Goal: Submit feedback/report problem

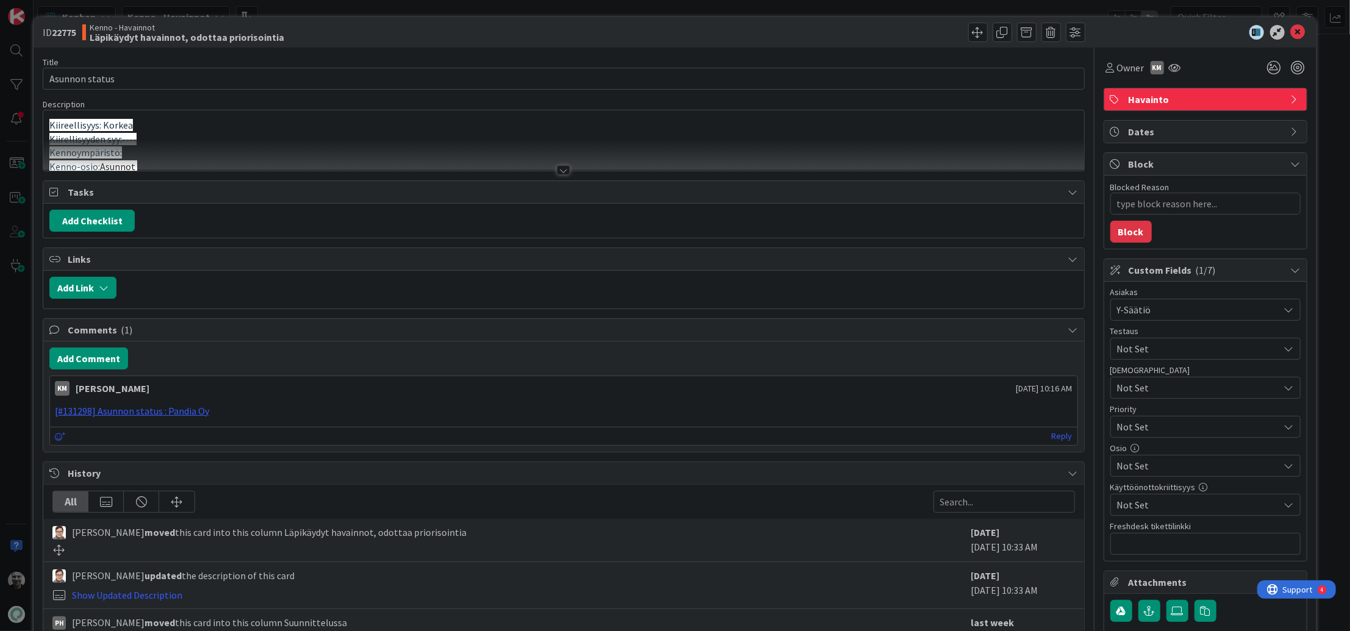
type textarea "x"
click at [563, 171] on div at bounding box center [563, 170] width 13 height 10
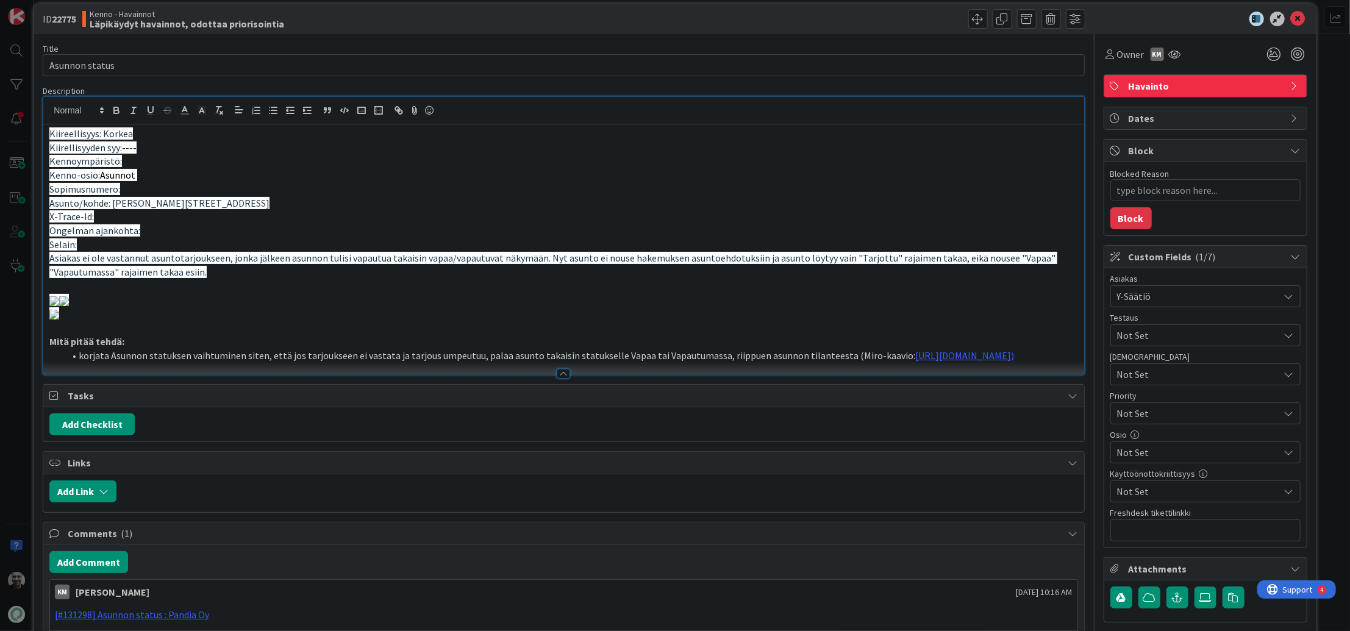
scroll to position [14, 0]
click at [348, 259] on span "Asiakas ei ole vastannut asuntotarjoukseen, jonka jälkeen asunnon tulisi vapaut…" at bounding box center [553, 264] width 1008 height 26
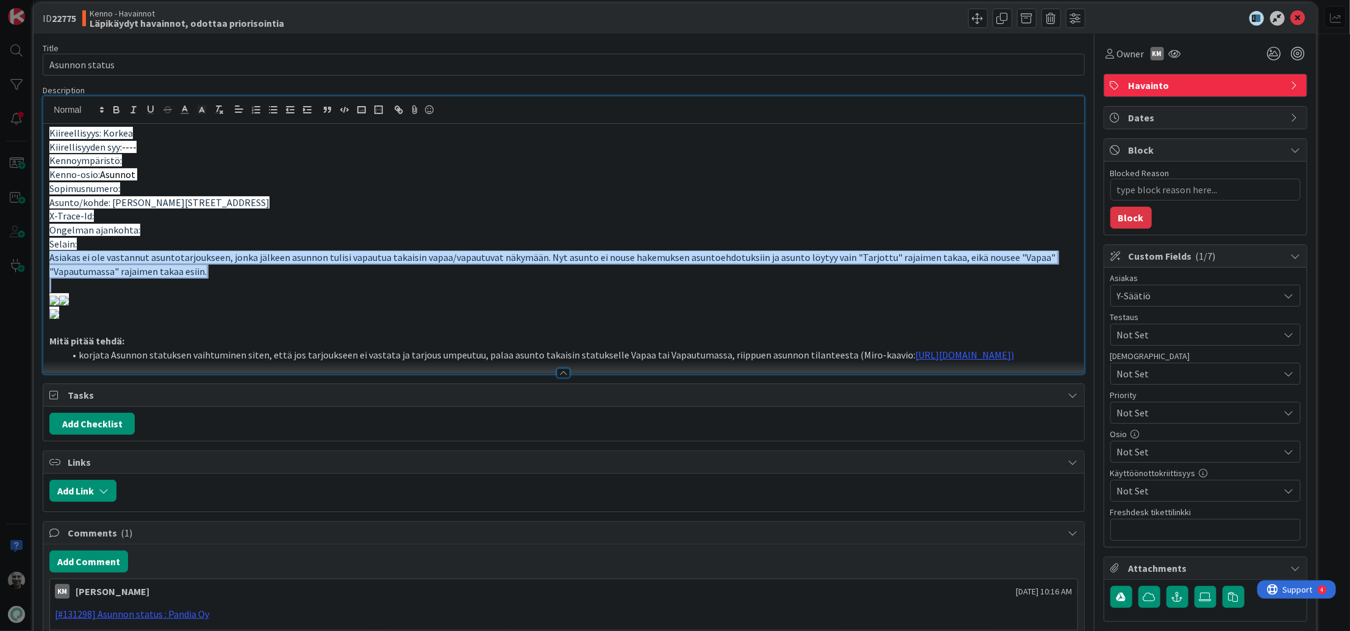
click at [348, 259] on span "Asiakas ei ole vastannut asuntotarjoukseen, jonka jälkeen asunnon tulisi vapaut…" at bounding box center [553, 264] width 1008 height 26
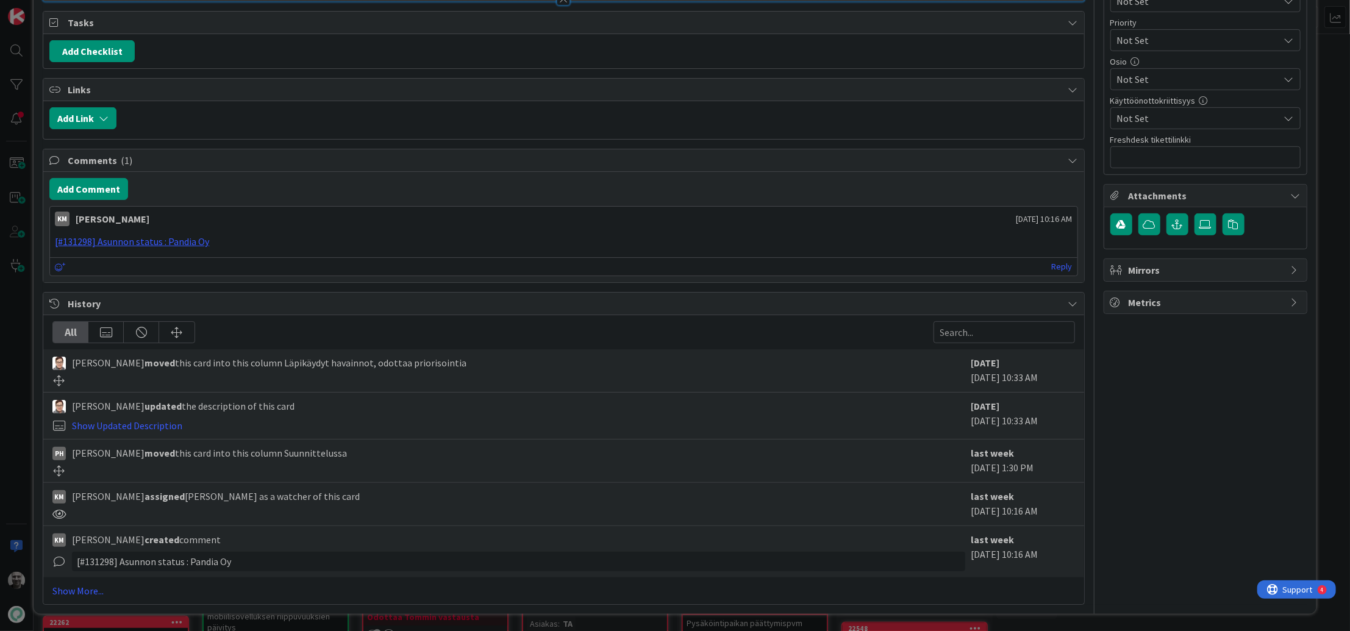
scroll to position [1230, 0]
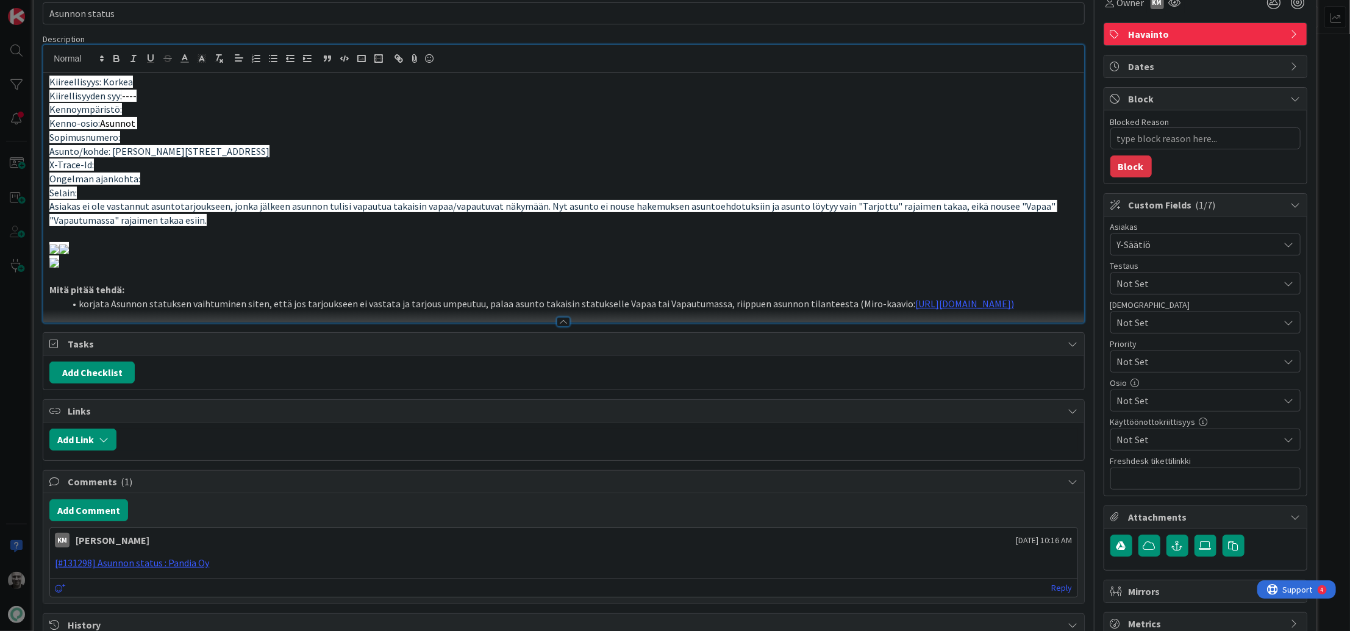
scroll to position [53, 0]
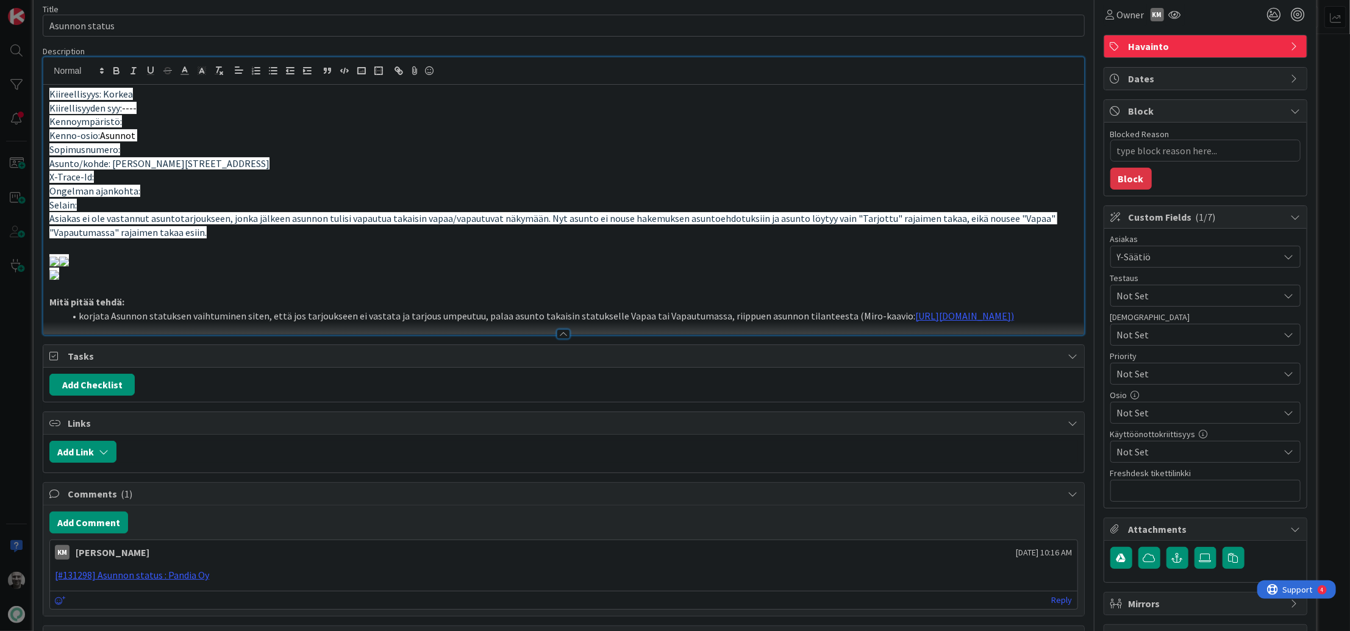
click at [351, 218] on span "Asiakas ei ole vastannut asuntotarjoukseen, jonka jälkeen asunnon tulisi vapaut…" at bounding box center [553, 225] width 1008 height 26
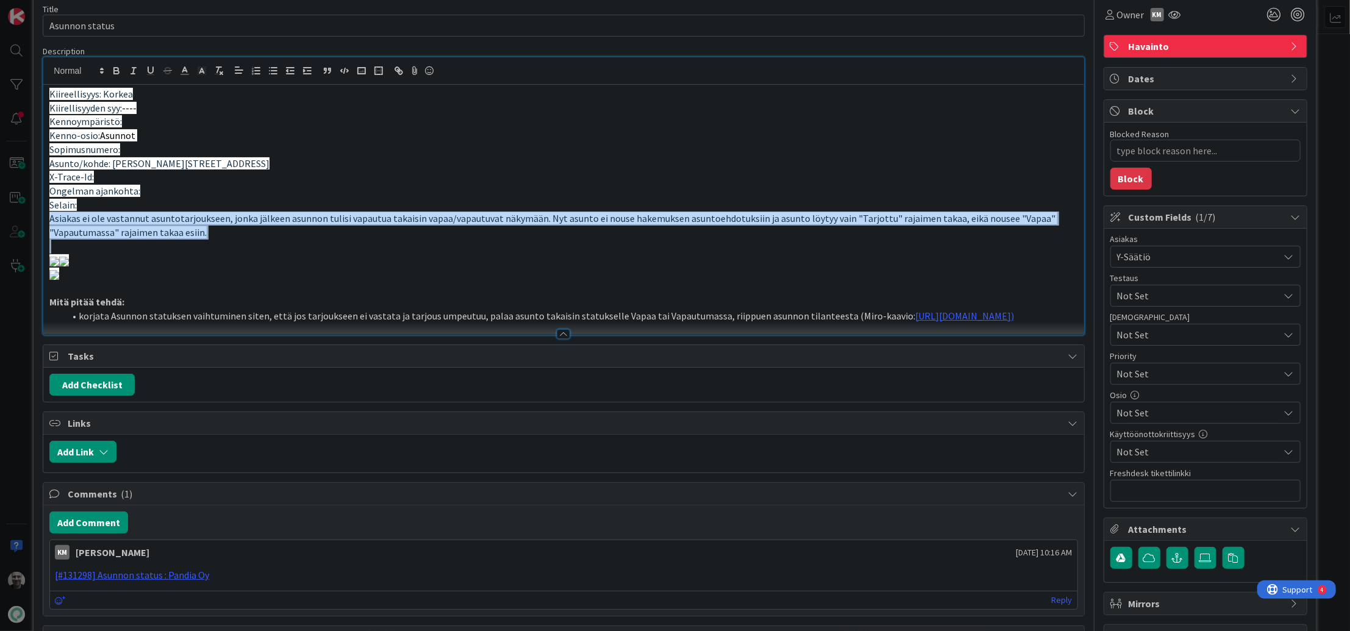
click at [351, 218] on span "Asiakas ei ole vastannut asuntotarjoukseen, jonka jälkeen asunnon tulisi vapaut…" at bounding box center [553, 225] width 1008 height 26
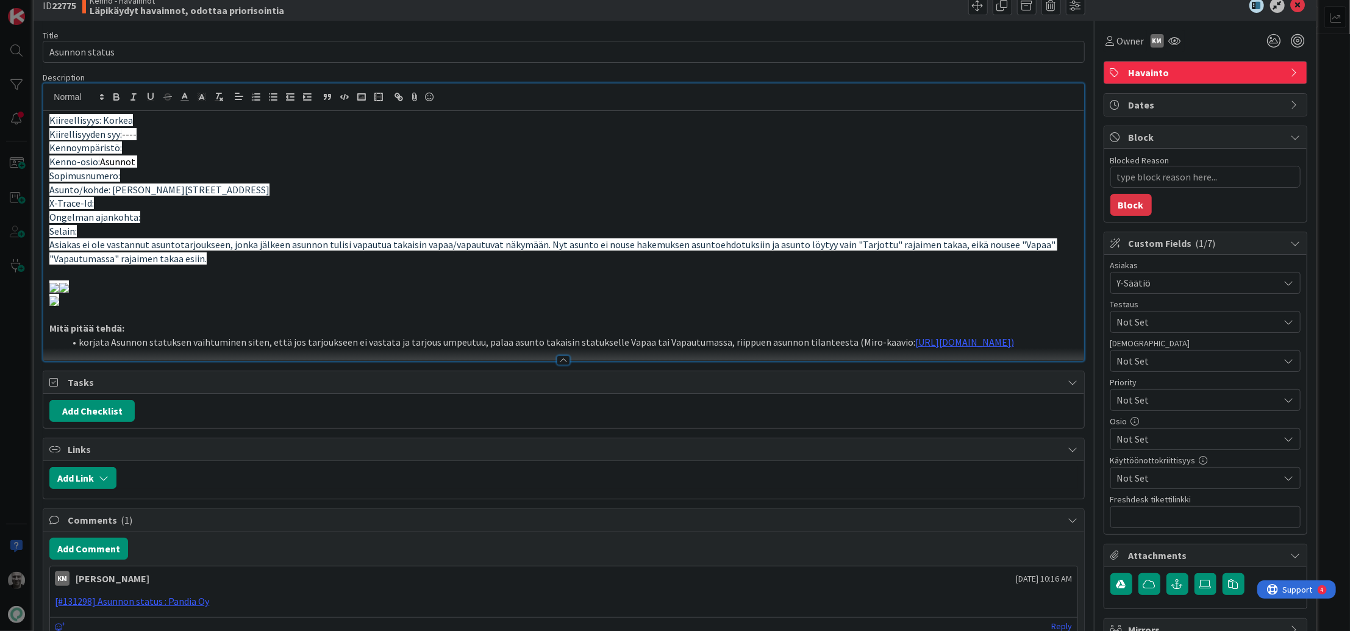
scroll to position [0, 0]
